Goal: Task Accomplishment & Management: Use online tool/utility

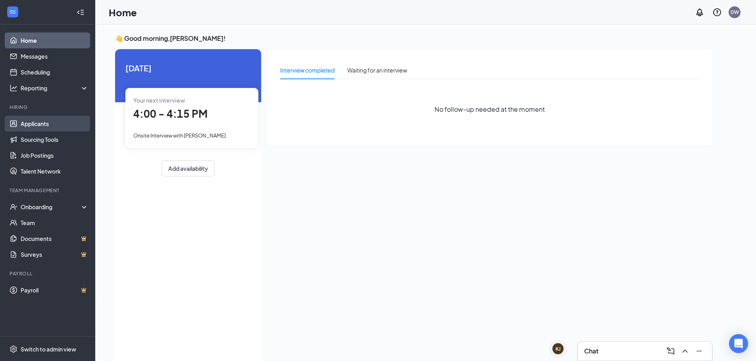
click at [60, 127] on link "Applicants" at bounding box center [55, 124] width 68 height 16
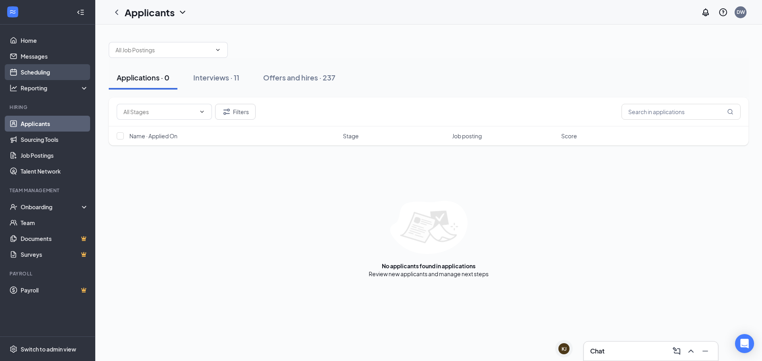
click at [38, 77] on link "Scheduling" at bounding box center [55, 72] width 68 height 16
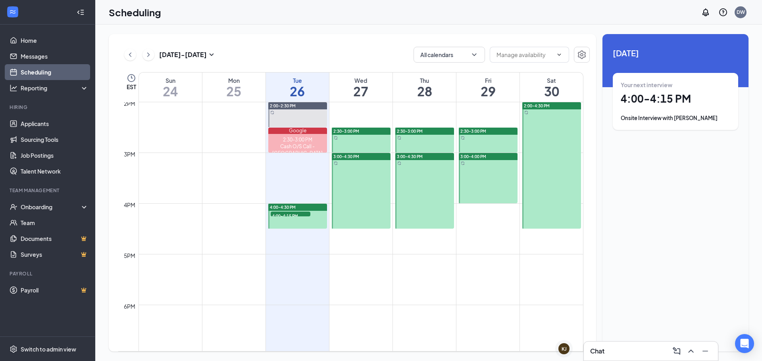
scroll to position [707, 0]
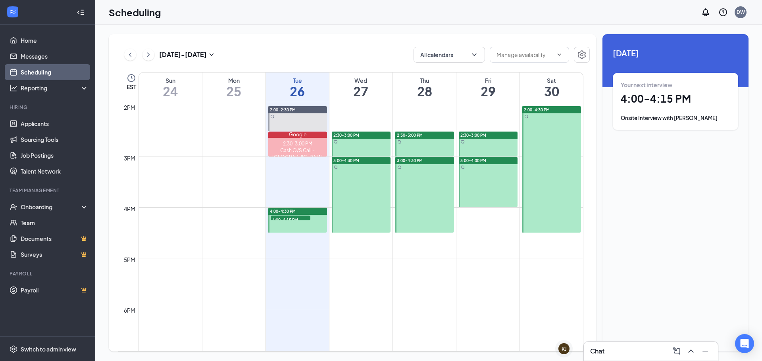
click at [295, 221] on div "4:00-4:15 PM 1" at bounding box center [290, 218] width 41 height 6
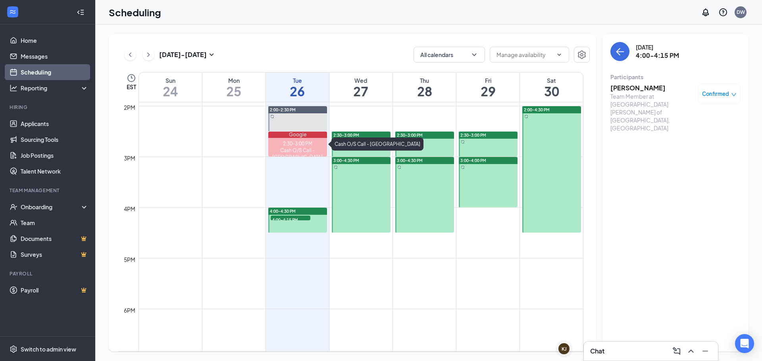
click at [288, 141] on div "2:30-3:00 PM" at bounding box center [297, 143] width 59 height 7
